Goal: Task Accomplishment & Management: Use online tool/utility

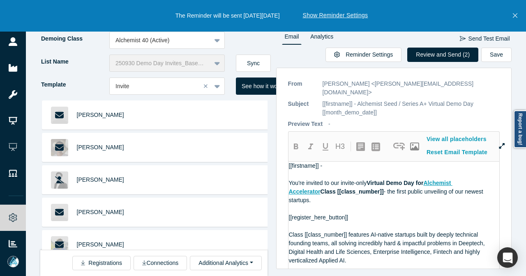
click at [253, 59] on button "Sync" at bounding box center [253, 63] width 35 height 17
